Goal: Find specific page/section: Find specific page/section

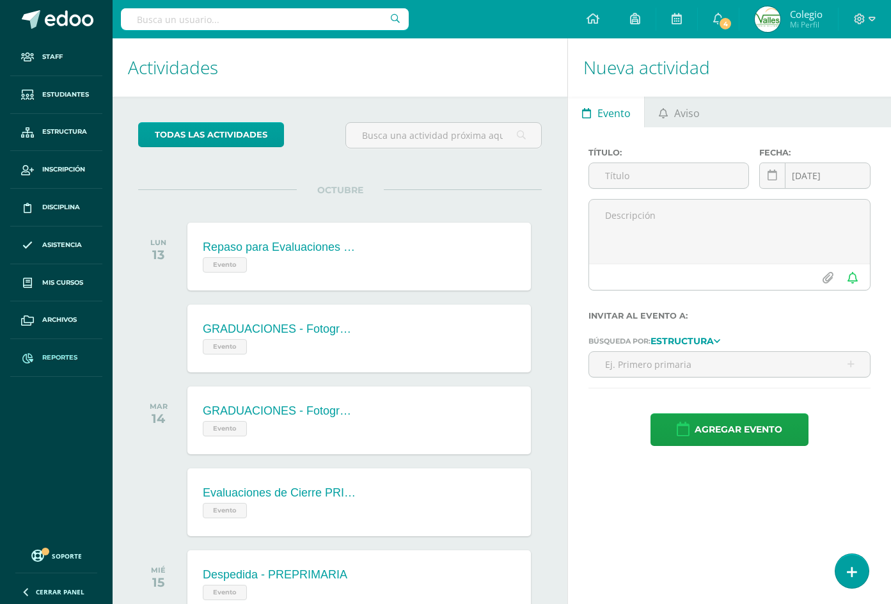
click at [50, 352] on link "Reportes" at bounding box center [56, 358] width 92 height 38
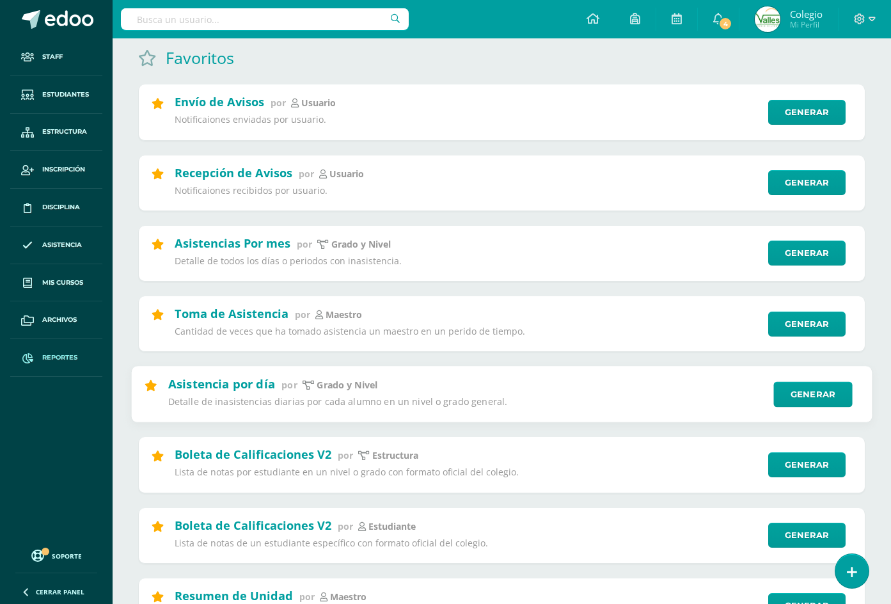
scroll to position [192, 0]
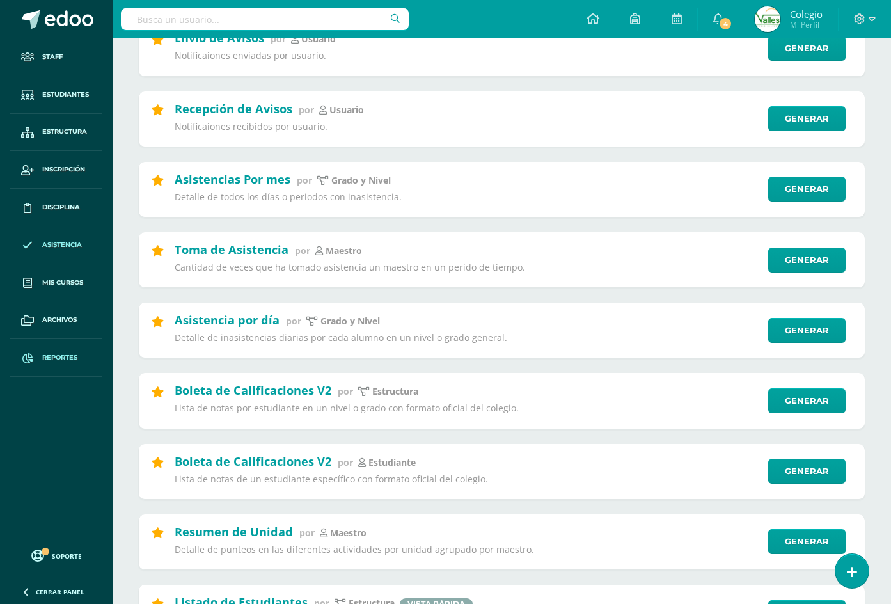
click at [68, 227] on link "Asistencia" at bounding box center [56, 245] width 92 height 38
click at [65, 247] on span "Asistencia" at bounding box center [62, 245] width 40 height 10
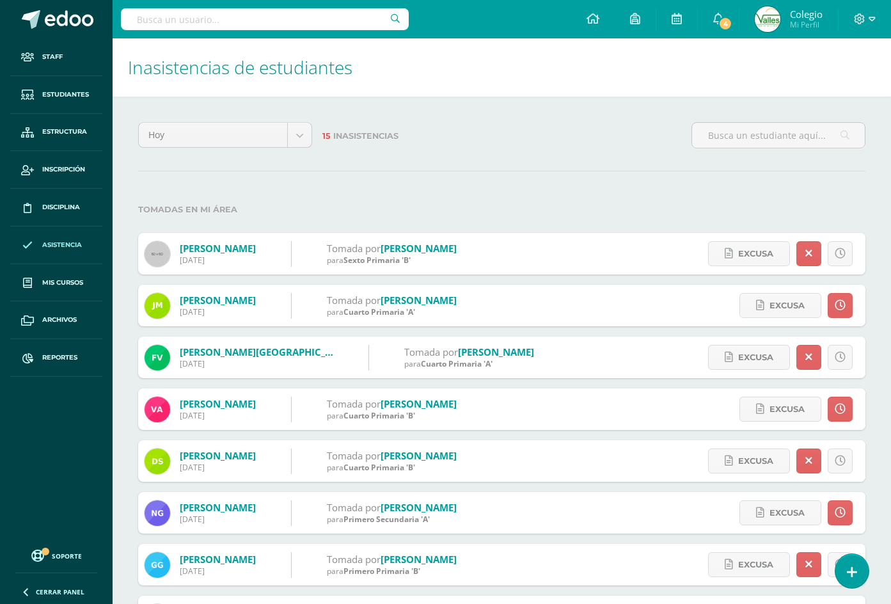
click at [244, 20] on input "text" at bounding box center [265, 19] width 288 height 22
click at [65, 87] on link "Estudiantes" at bounding box center [56, 95] width 92 height 38
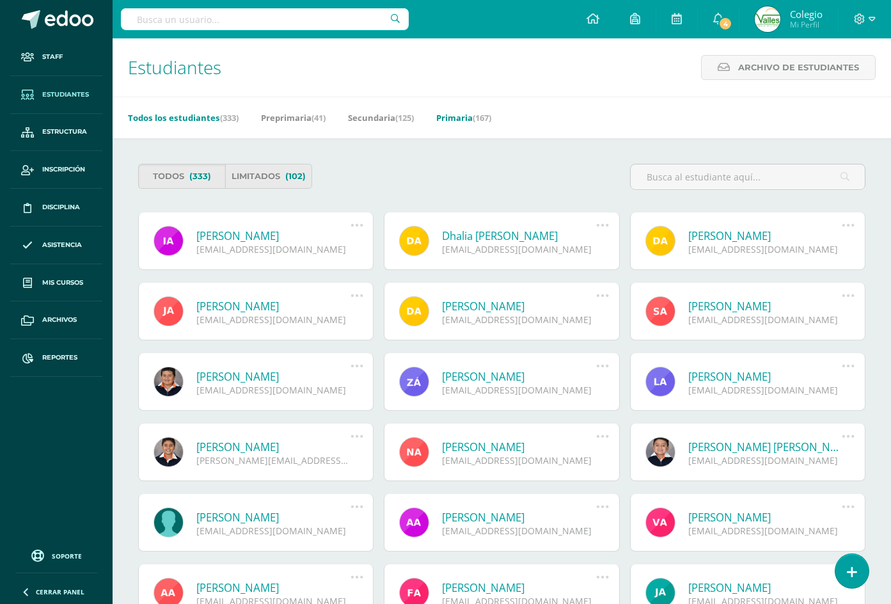
click at [469, 113] on link "Primaria (167)" at bounding box center [463, 117] width 55 height 20
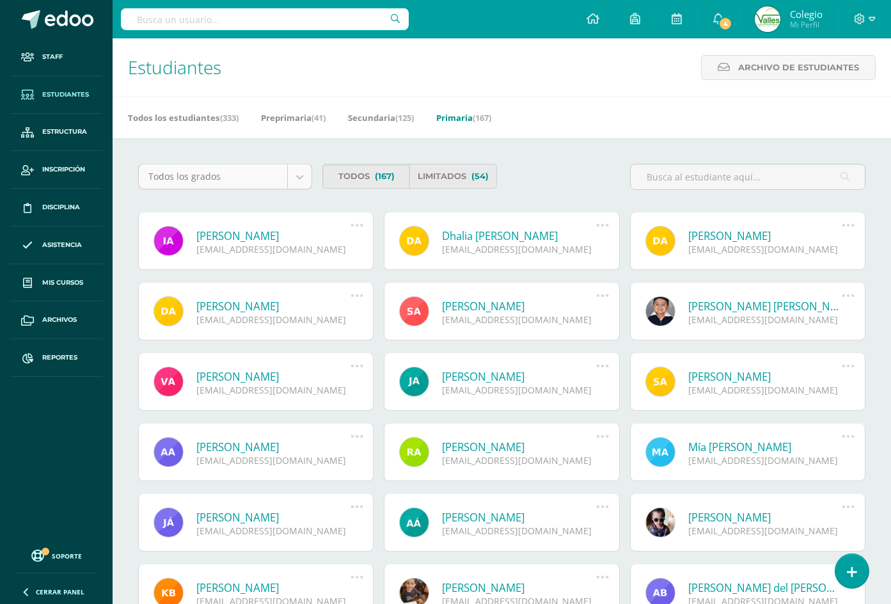
click at [297, 177] on body "Staff Estudiantes Estructura Inscripción Disciplina Asistencia Mis cursos Archi…" at bounding box center [445, 433] width 891 height 866
drag, startPoint x: 384, startPoint y: 102, endPoint x: 381, endPoint y: 112, distance: 9.9
click at [384, 102] on body "Staff Estudiantes Estructura Inscripción Disciplina Asistencia Mis cursos Archi…" at bounding box center [445, 433] width 891 height 866
click at [376, 120] on link "Secundaria (125)" at bounding box center [381, 117] width 66 height 20
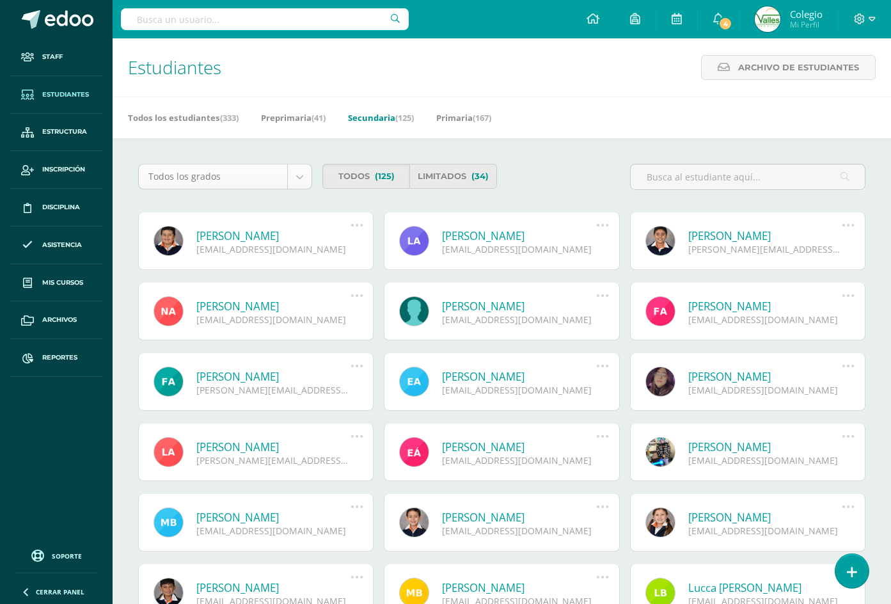
click at [294, 179] on body "Staff Estudiantes Estructura Inscripción Disciplina Asistencia Mis cursos Archi…" at bounding box center [445, 433] width 891 height 866
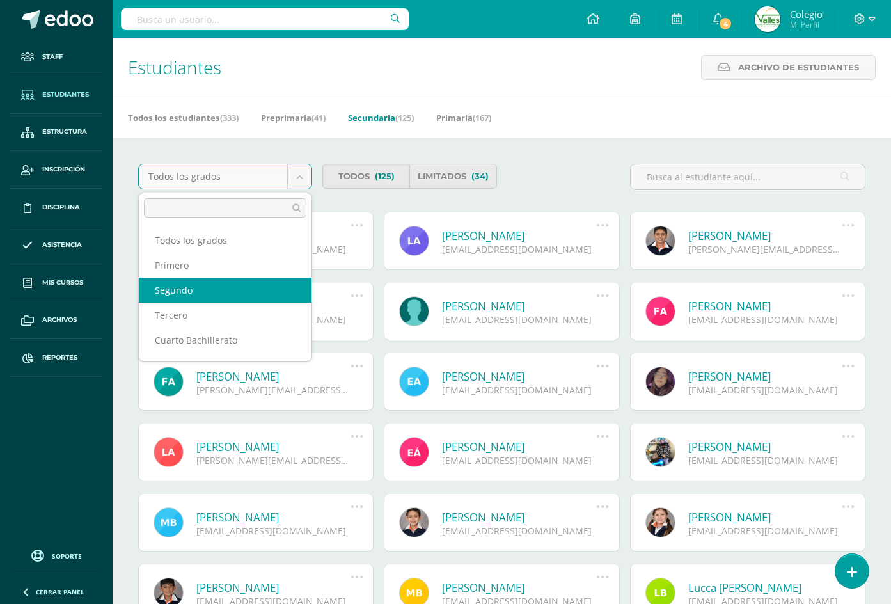
select select "14"
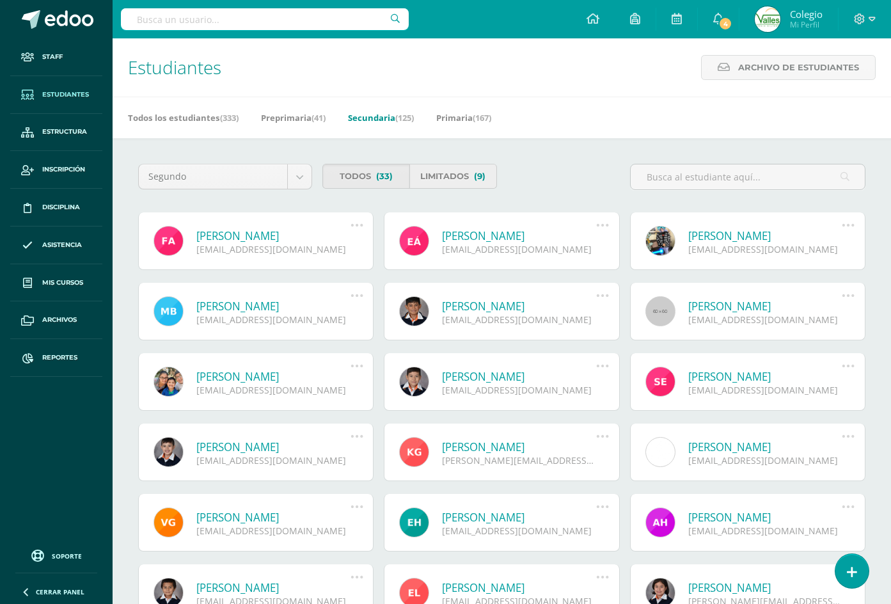
click at [458, 172] on link "Limitados (9)" at bounding box center [452, 176] width 87 height 25
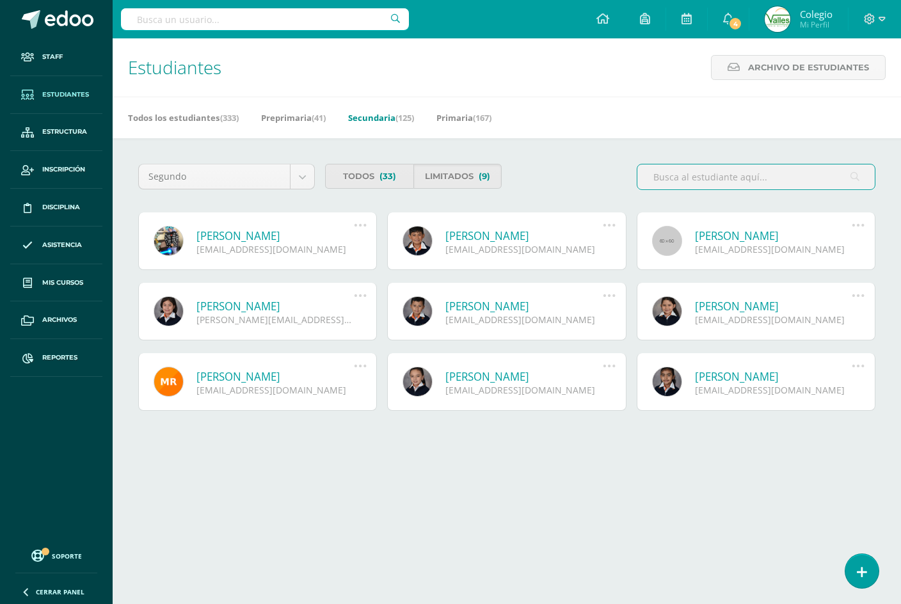
click at [184, 23] on input "text" at bounding box center [265, 19] width 288 height 22
type input "nicolas merida"
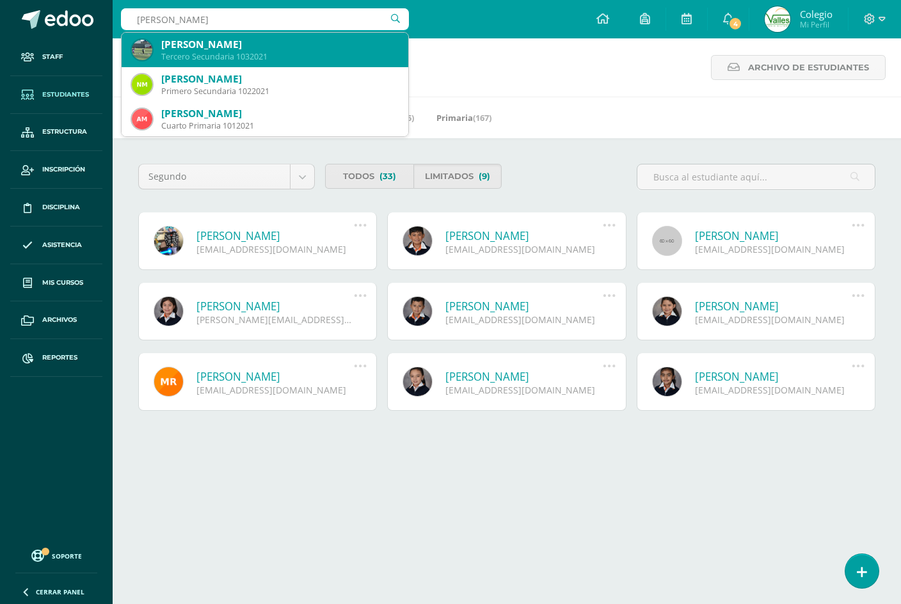
click at [185, 54] on div "Tercero Secundaria 1032021" at bounding box center [279, 56] width 237 height 11
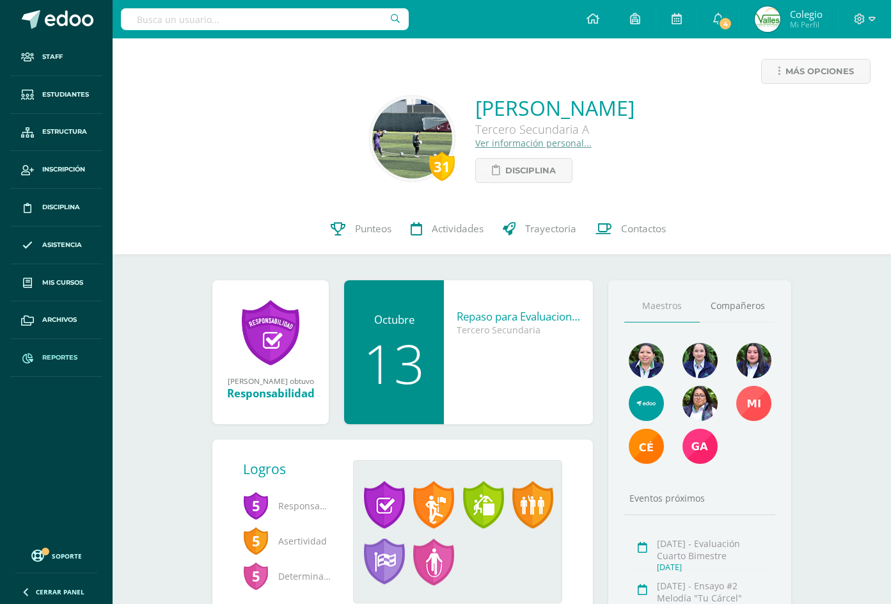
click at [65, 359] on span "Reportes" at bounding box center [59, 357] width 35 height 10
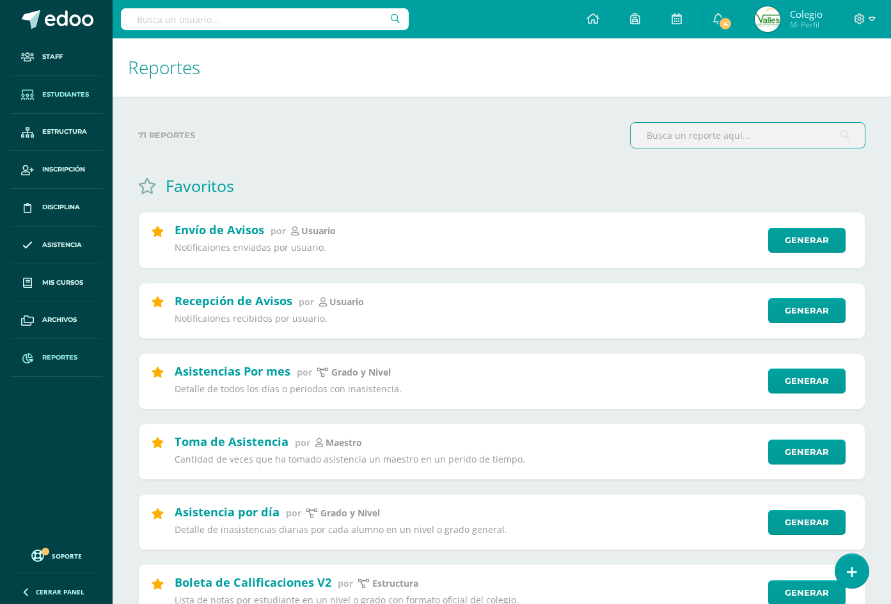
click at [52, 90] on span "Estudiantes" at bounding box center [65, 95] width 47 height 10
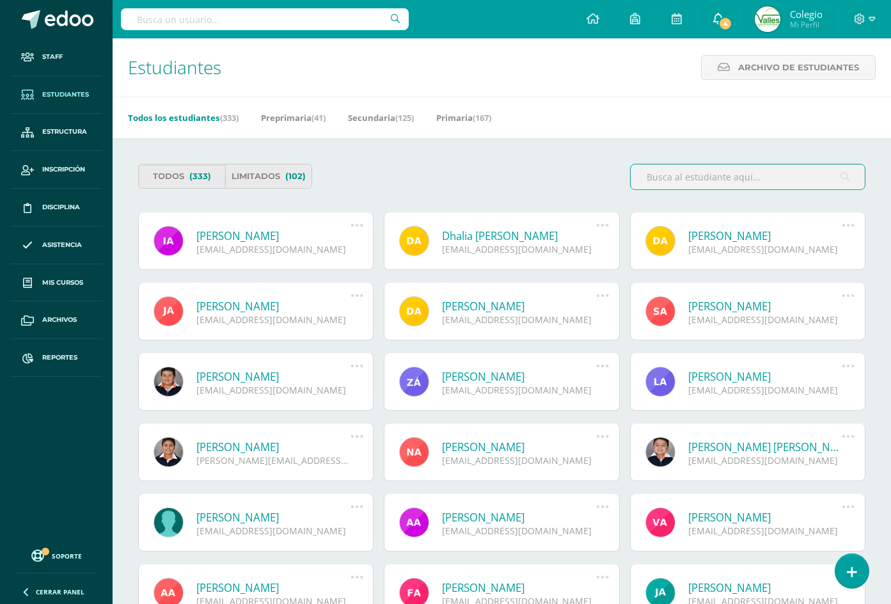
click at [717, 22] on icon at bounding box center [718, 19] width 10 height 12
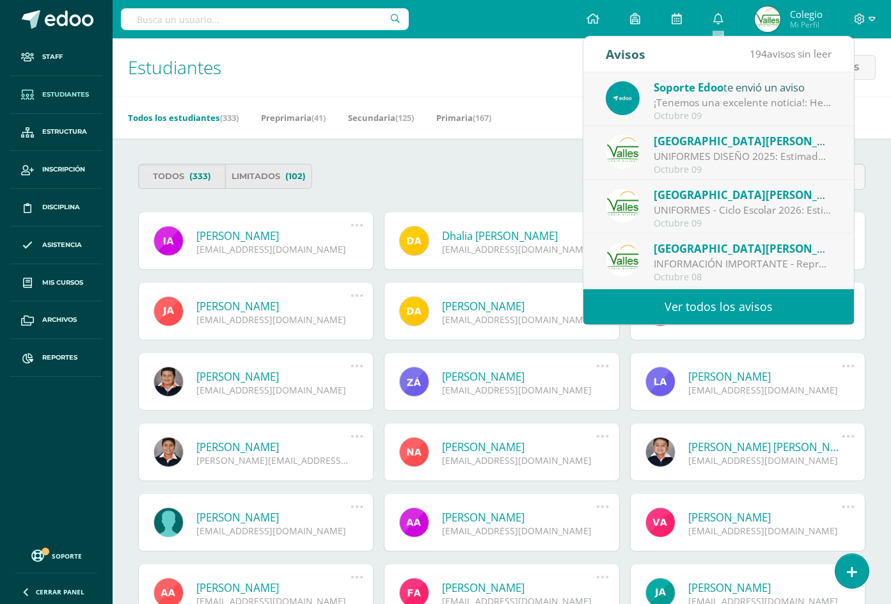
click at [485, 74] on div "Estudiantes Archivo de Estudiantes Archivo de Estudiantes Acá podrás realizar u…" at bounding box center [502, 67] width 778 height 58
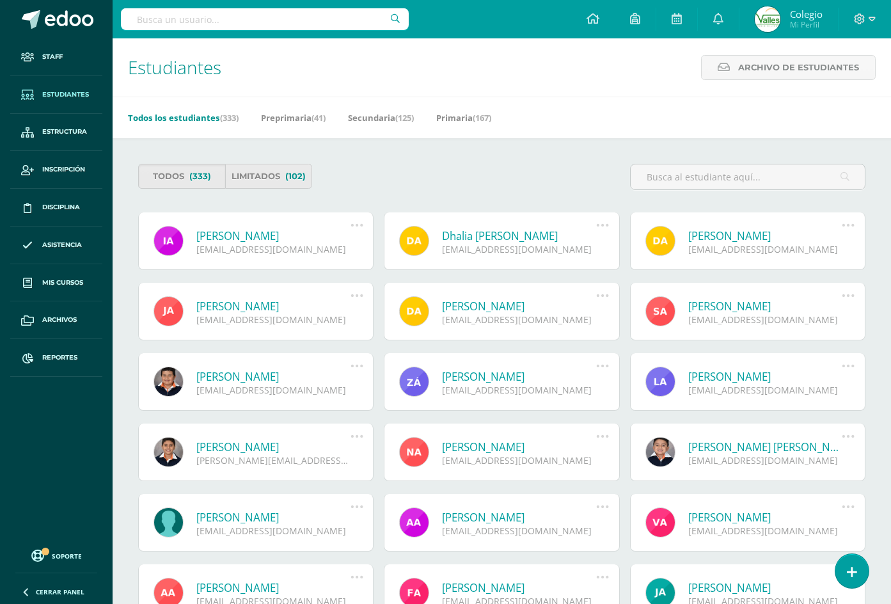
click at [746, 125] on div "Todos los estudiantes (333) Preprimaria (41) Secundaria (125) Primaria (167)" at bounding box center [517, 118] width 809 height 42
